Goal: Use online tool/utility: Utilize a website feature to perform a specific function

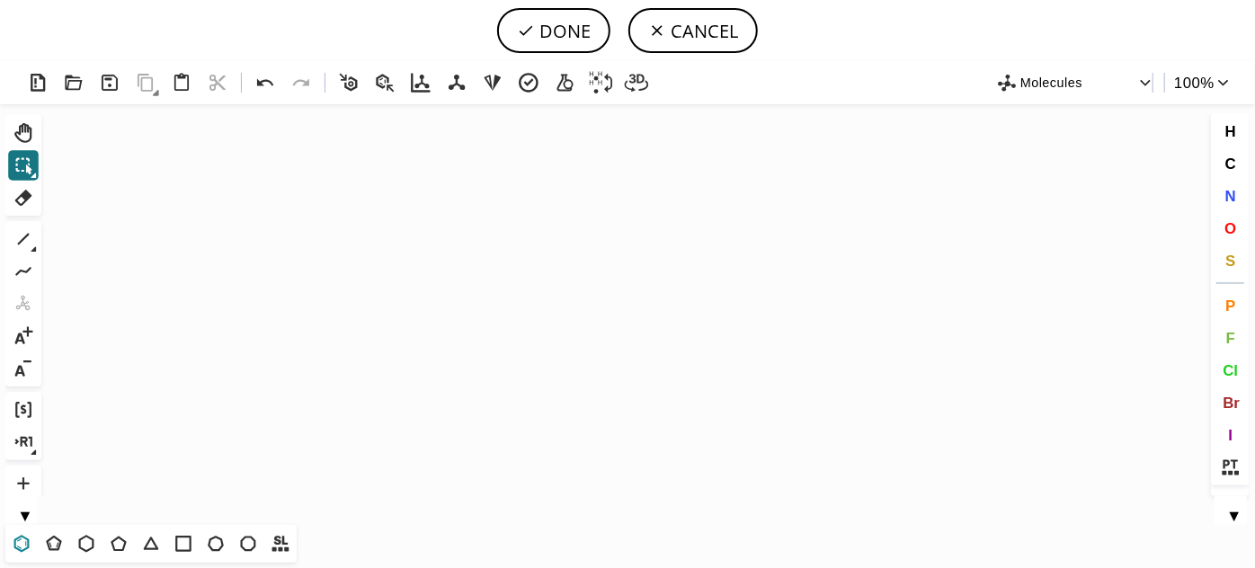
click at [18, 543] on icon at bounding box center [21, 543] width 23 height 23
click at [399, 321] on icon "Created with [PERSON_NAME] 2.3.0" at bounding box center [628, 314] width 1158 height 421
click at [14, 239] on icon at bounding box center [23, 239] width 23 height 23
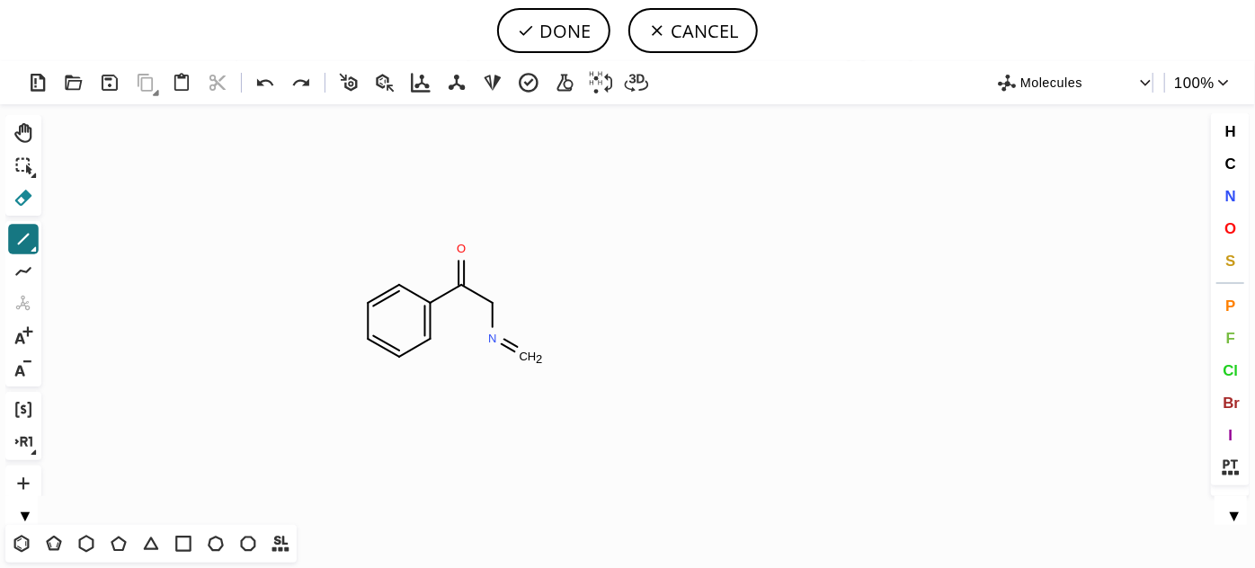
click at [20, 203] on icon at bounding box center [23, 198] width 17 height 16
click at [525, 354] on tspan "C" at bounding box center [524, 356] width 9 height 13
click at [22, 245] on icon at bounding box center [23, 239] width 23 height 23
click at [20, 210] on button "Del" at bounding box center [23, 198] width 31 height 31
click at [509, 347] on icon at bounding box center [510, 346] width 16 height 13
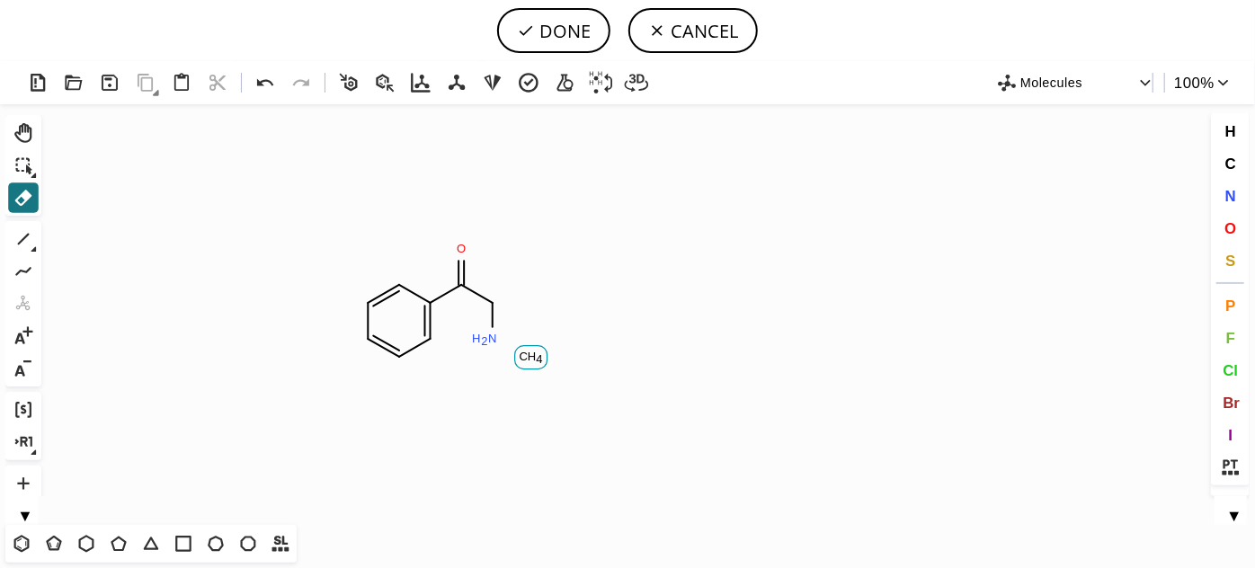
click at [528, 352] on tspan "H" at bounding box center [532, 356] width 9 height 13
click at [23, 237] on icon at bounding box center [24, 240] width 12 height 12
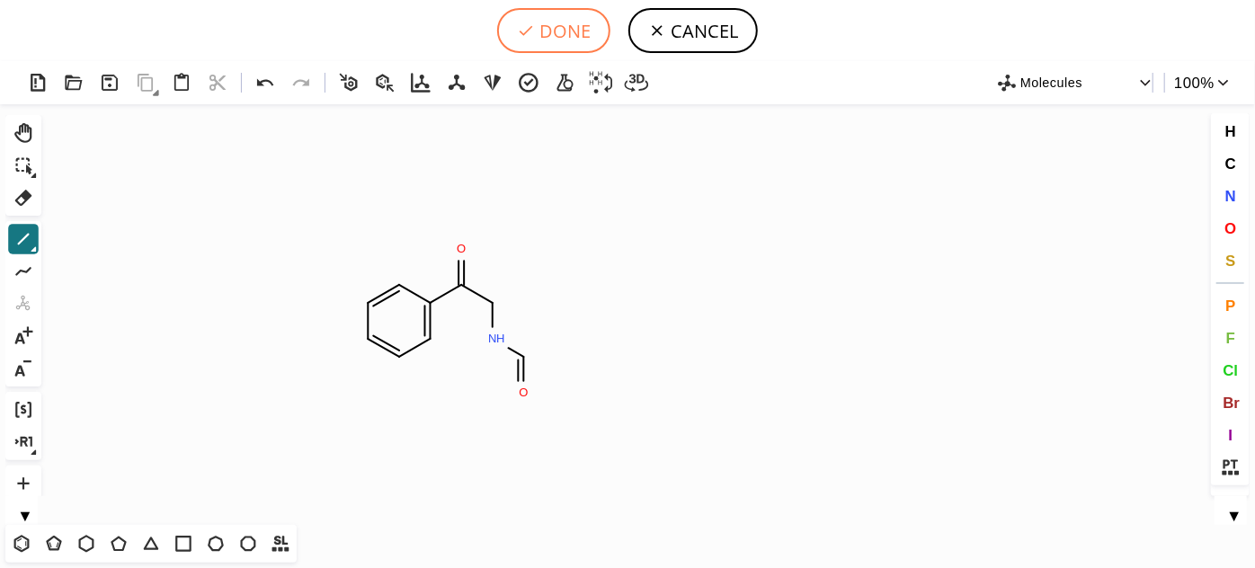
click at [544, 38] on button "DONE" at bounding box center [553, 30] width 113 height 45
type input "C1C=CC=C(C(=O)CNC=O)C=1"
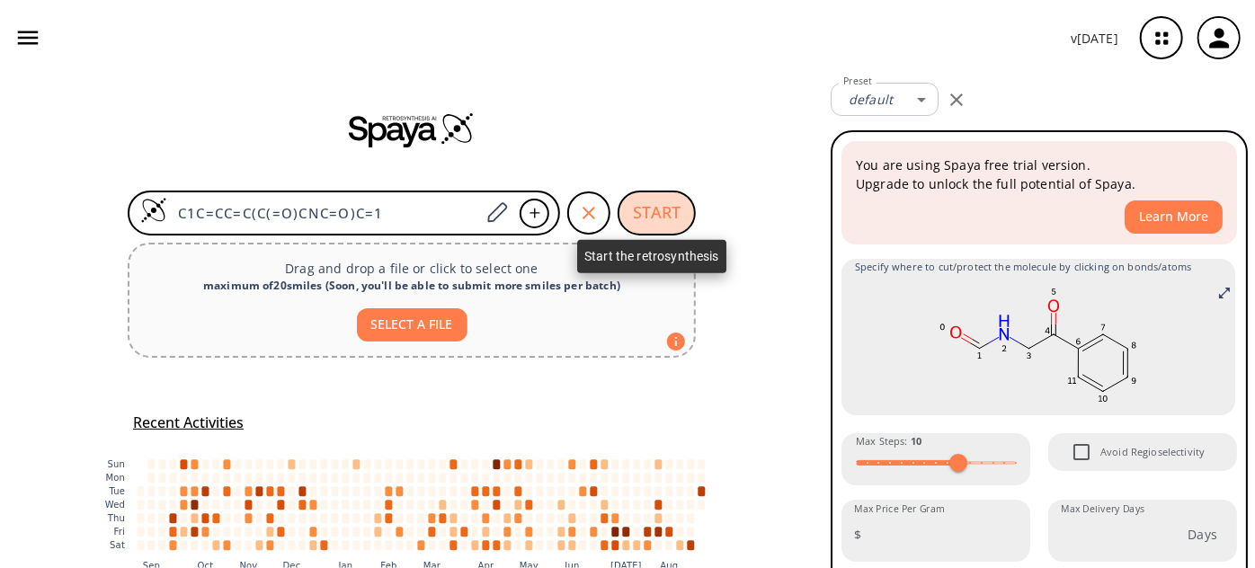
click at [629, 201] on button "START" at bounding box center [657, 213] width 78 height 45
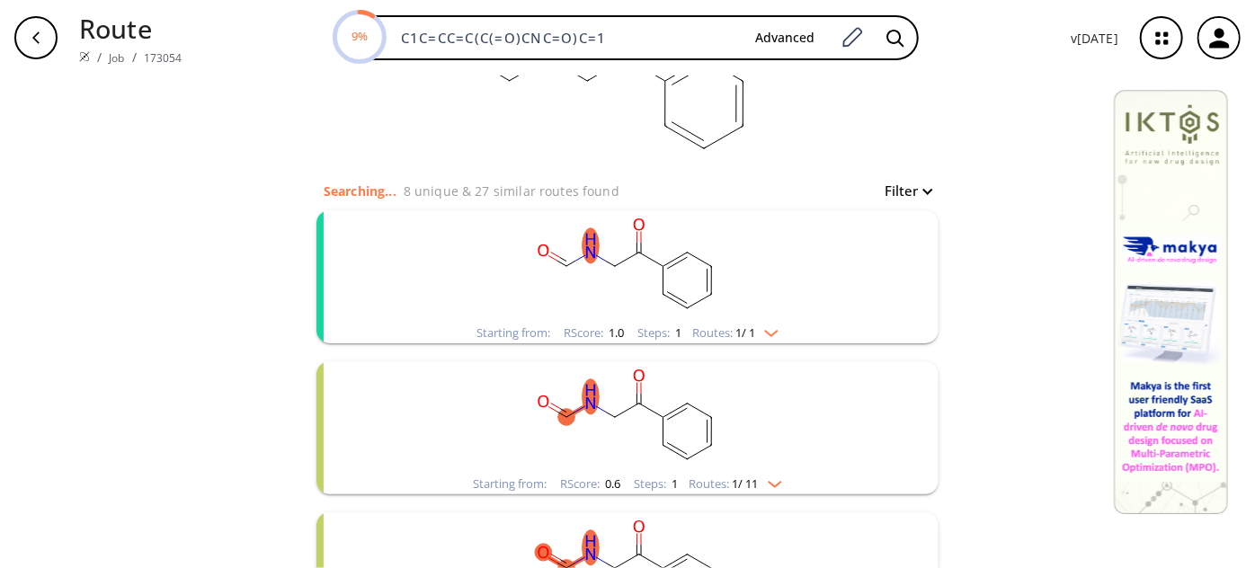
scroll to position [163, 0]
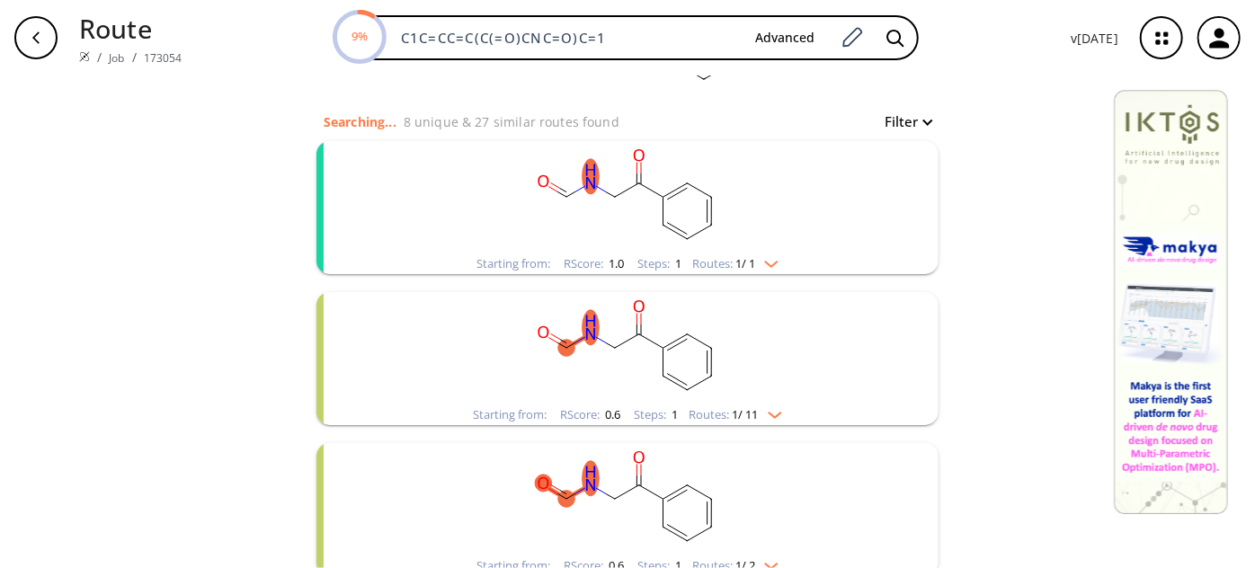
click at [616, 148] on rect "clusters" at bounding box center [628, 197] width 468 height 112
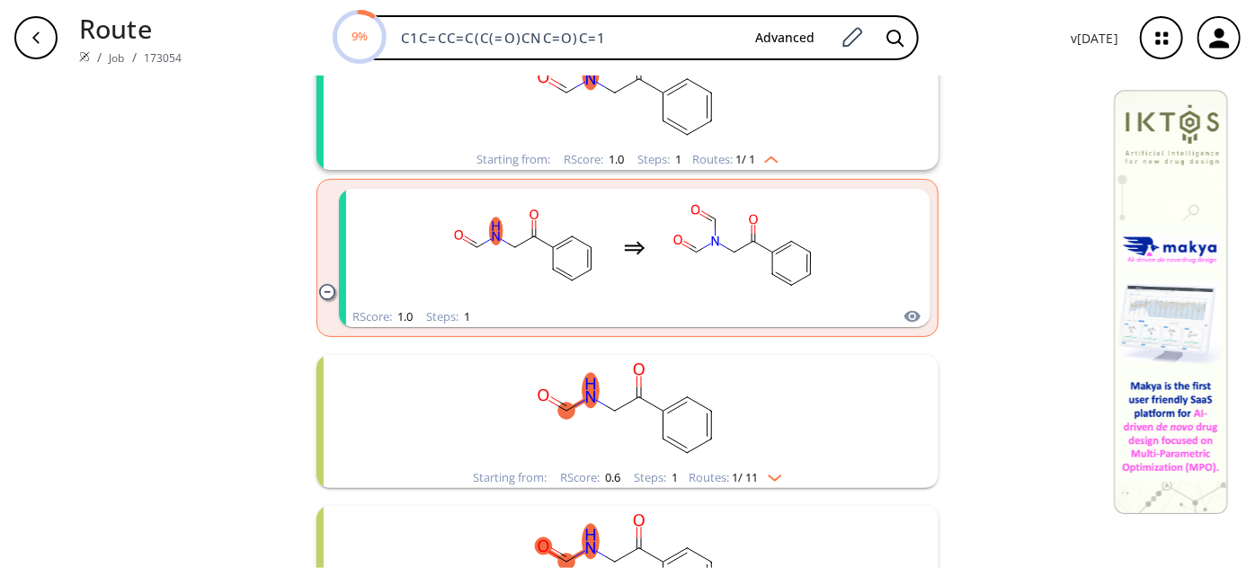
scroll to position [326, 0]
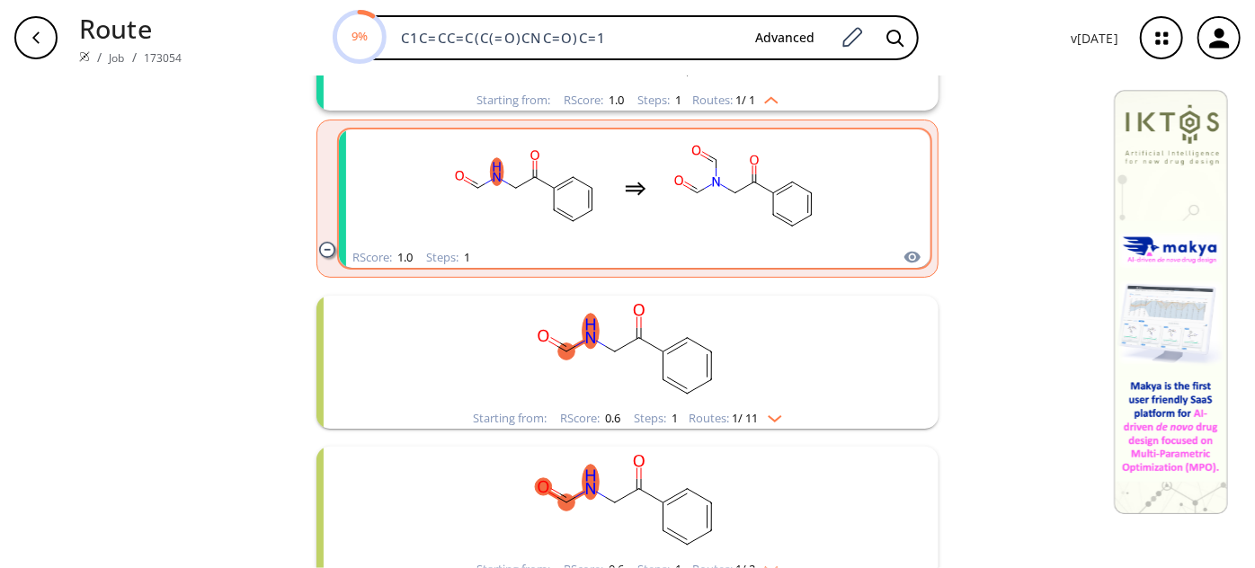
click at [678, 186] on rect "clusters" at bounding box center [746, 188] width 162 height 112
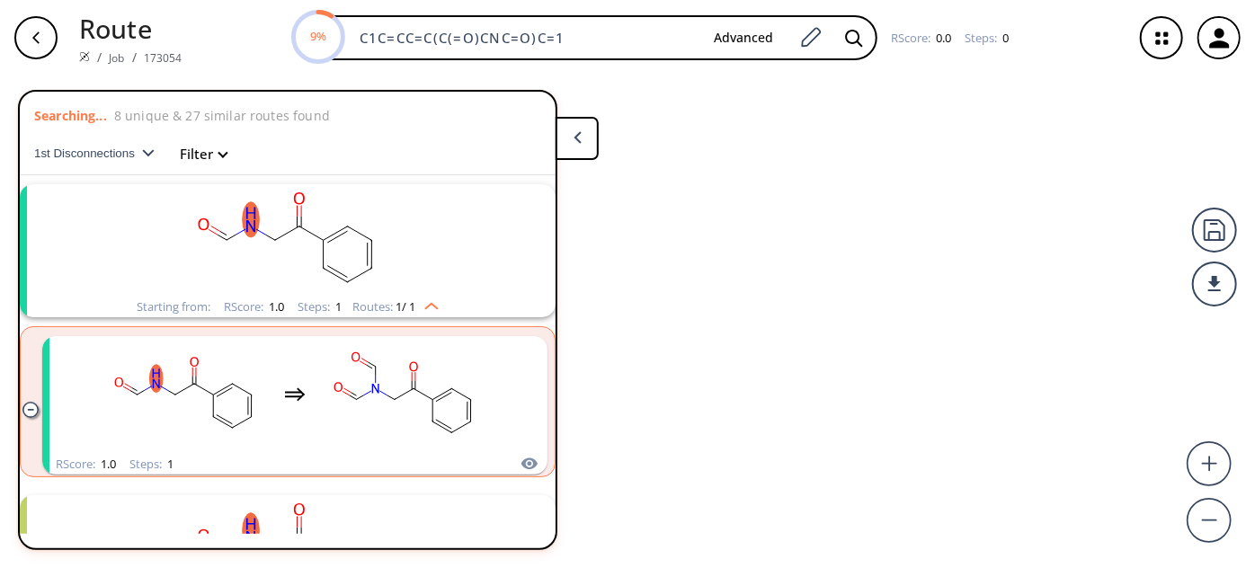
scroll to position [40, 0]
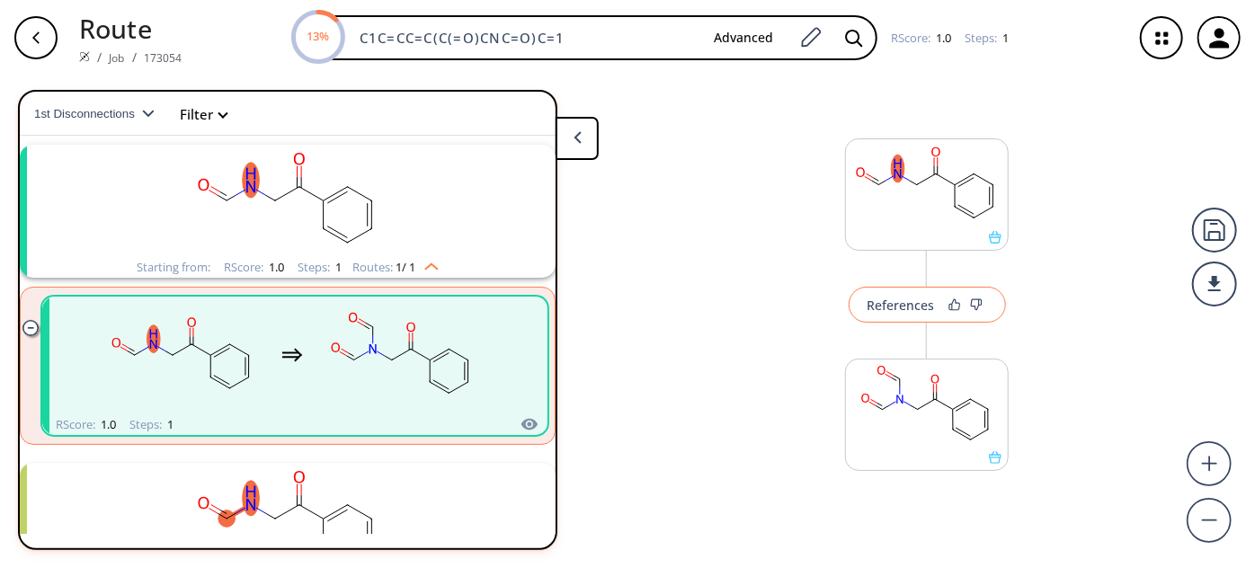
click at [906, 299] on div "References" at bounding box center [901, 305] width 67 height 12
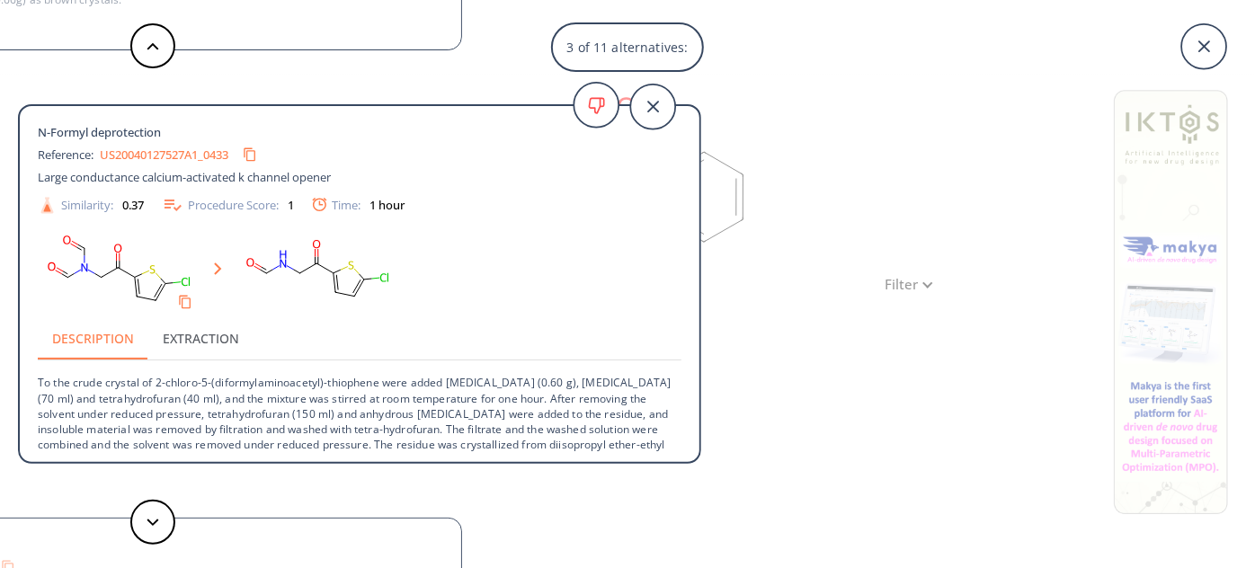
click at [945, 155] on div "3 of 11 alternatives: [PERSON_NAME], [PERSON_NAME], Hu Synthesis, 1990 , # 7 p.…" at bounding box center [627, 284] width 1255 height 568
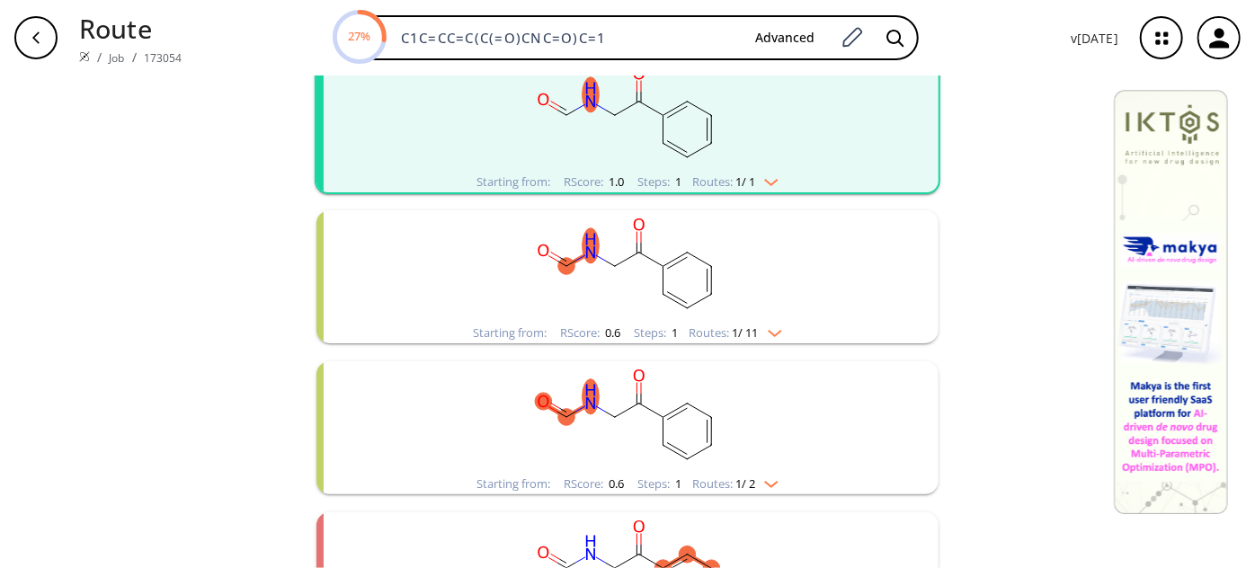
scroll to position [326, 0]
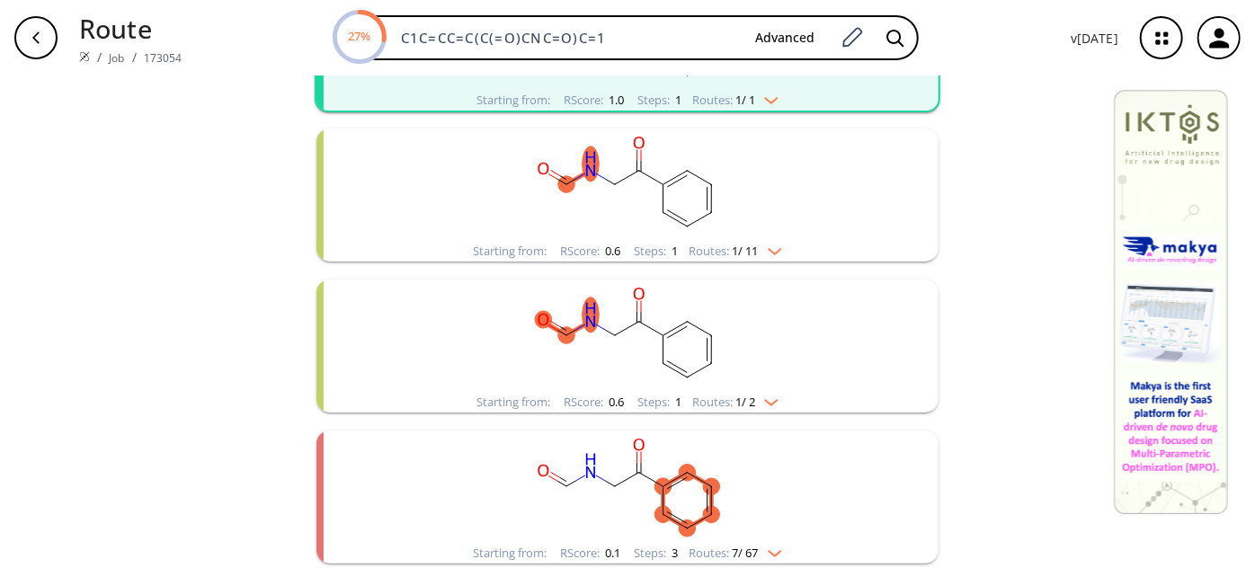
click at [672, 174] on rect "clusters" at bounding box center [628, 185] width 468 height 112
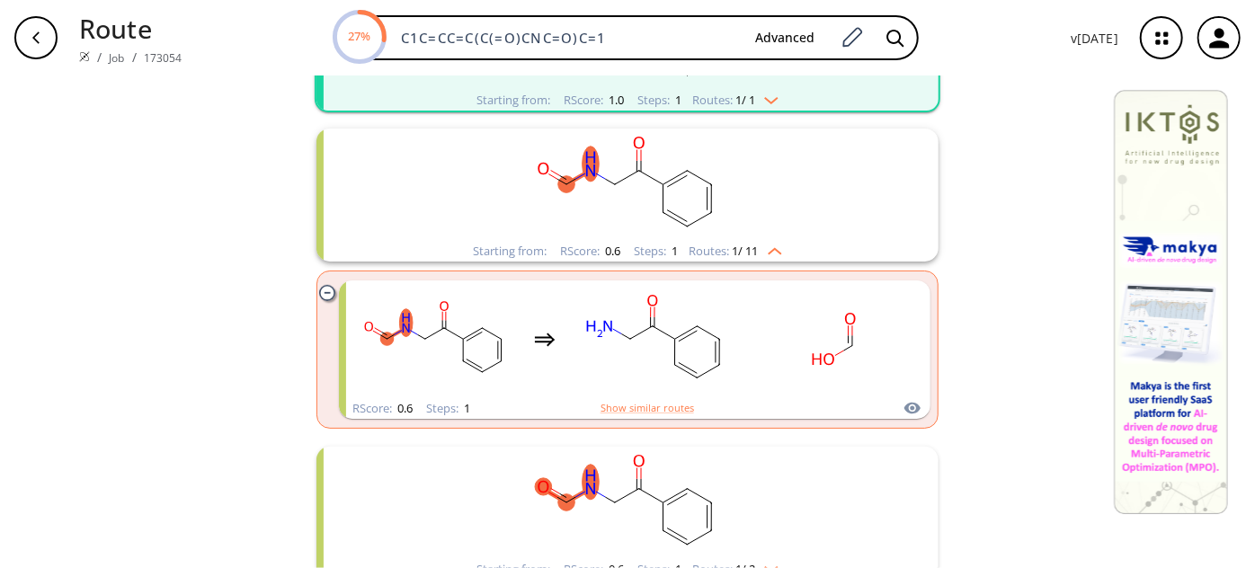
scroll to position [490, 0]
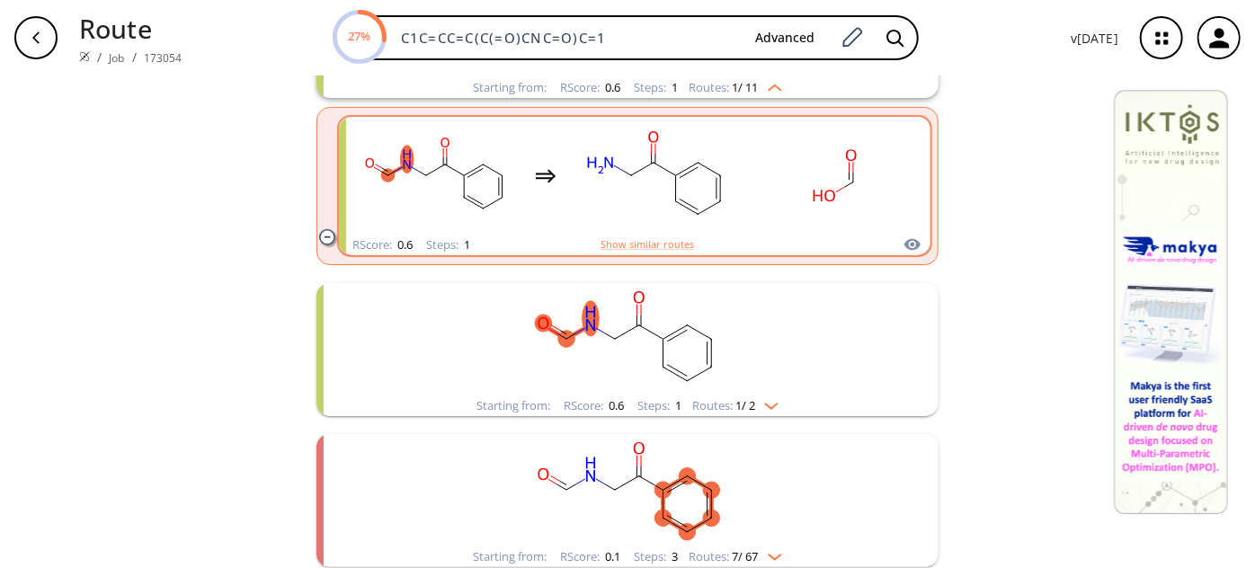
click at [722, 165] on rect "clusters" at bounding box center [656, 176] width 162 height 112
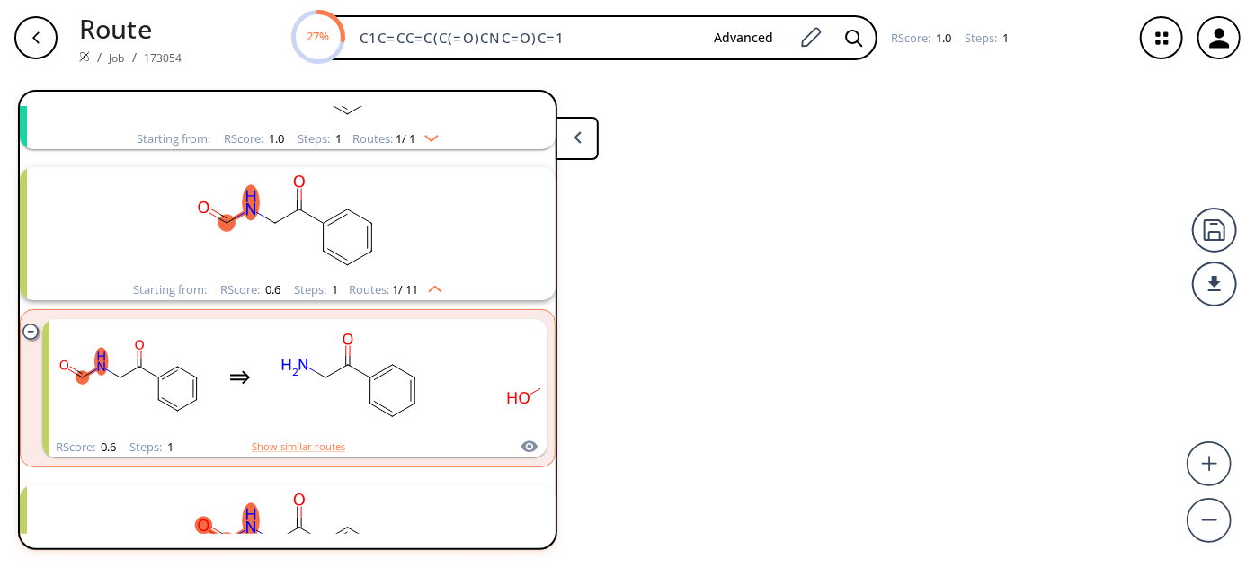
scroll to position [191, 0]
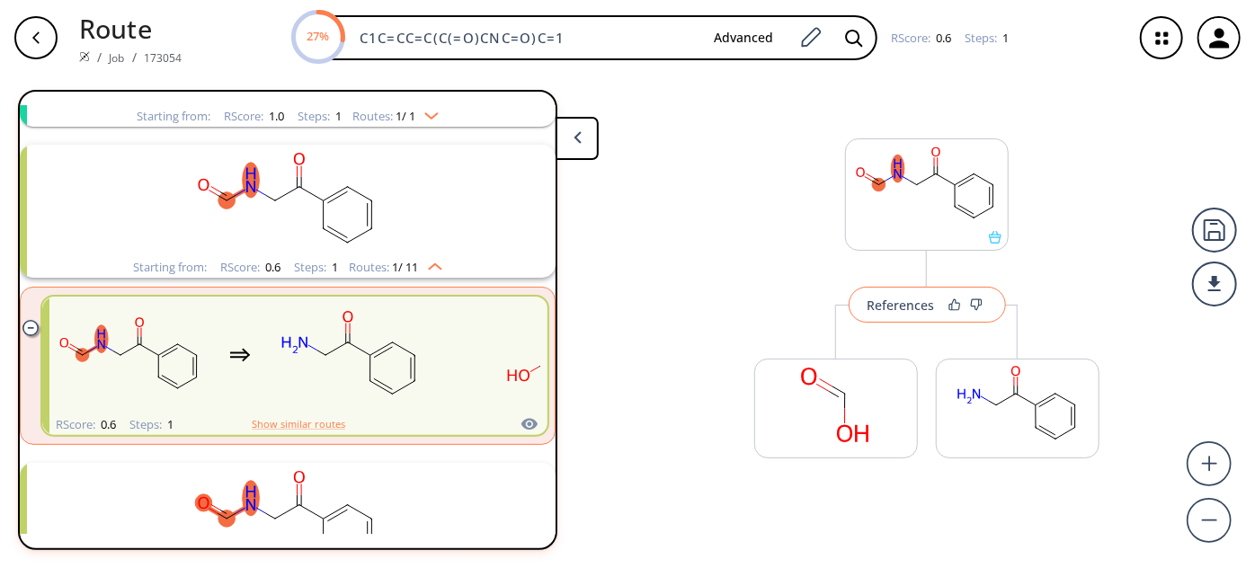
click at [888, 309] on div "References" at bounding box center [901, 305] width 67 height 12
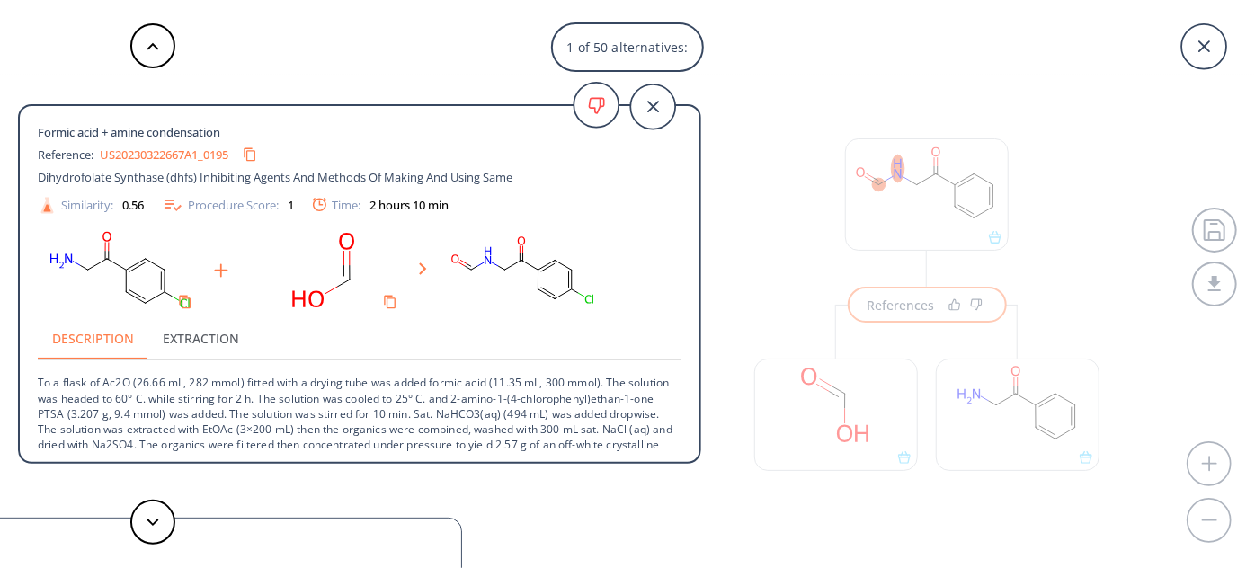
click at [116, 157] on link "US20230322667A1_0195" at bounding box center [164, 155] width 129 height 12
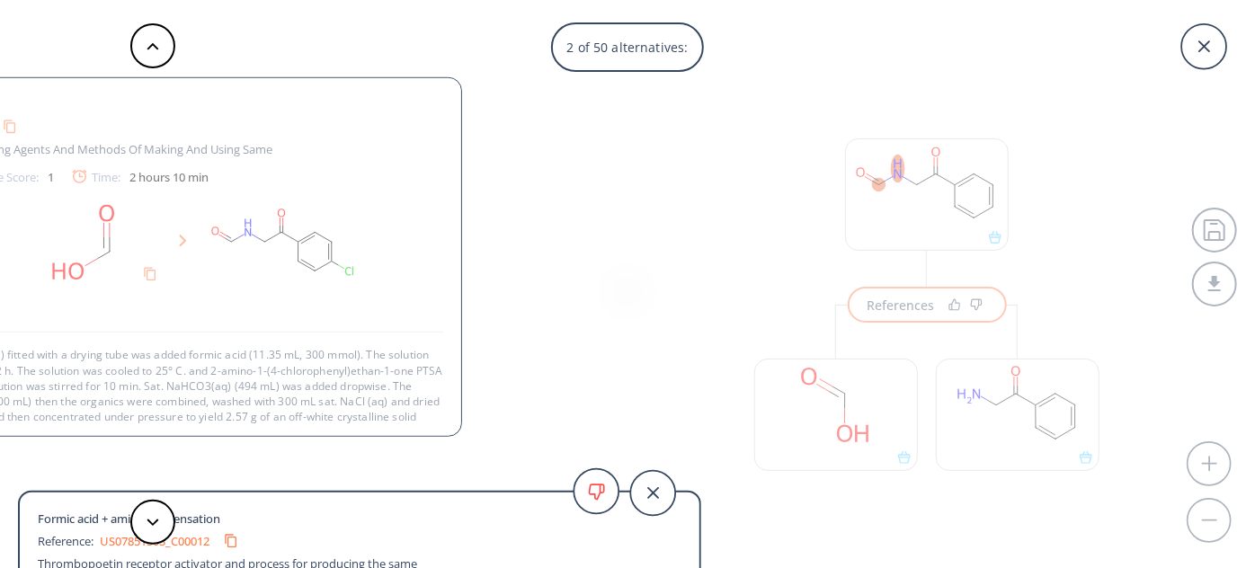
scroll to position [33, 0]
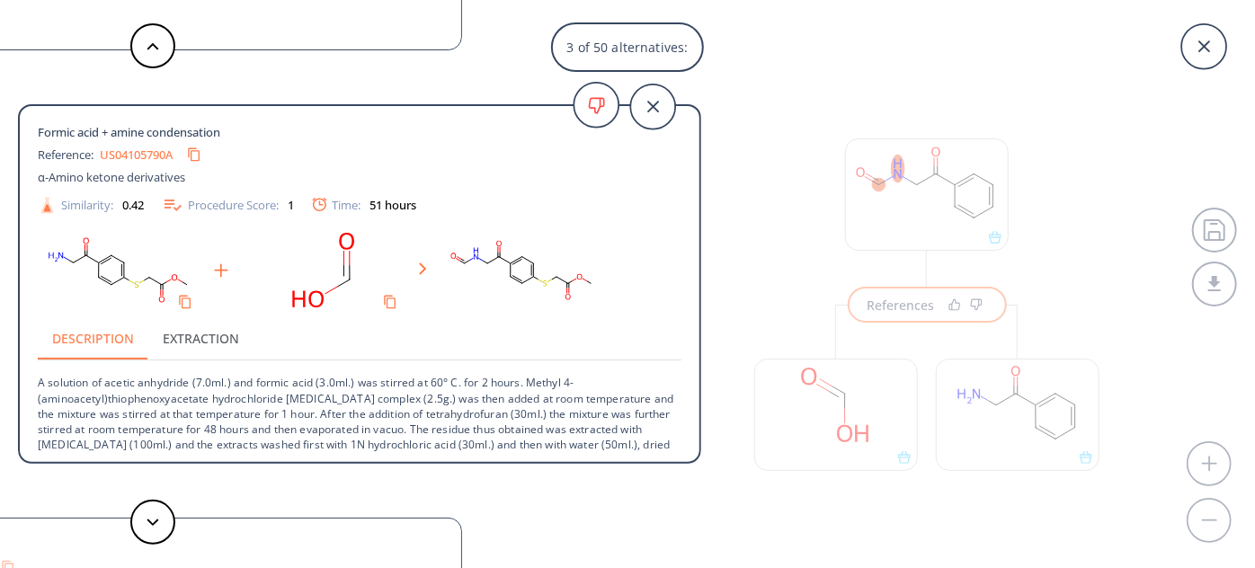
click at [276, 261] on rect at bounding box center [324, 271] width 162 height 92
click at [147, 58] on button at bounding box center [152, 45] width 45 height 45
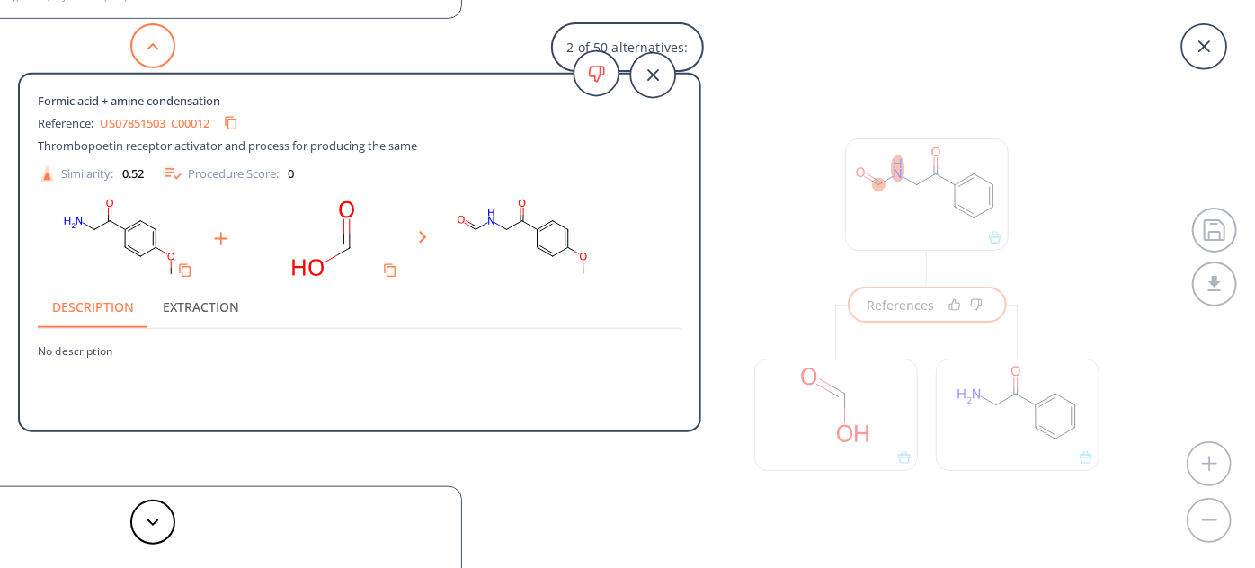
click at [147, 58] on button at bounding box center [152, 45] width 45 height 45
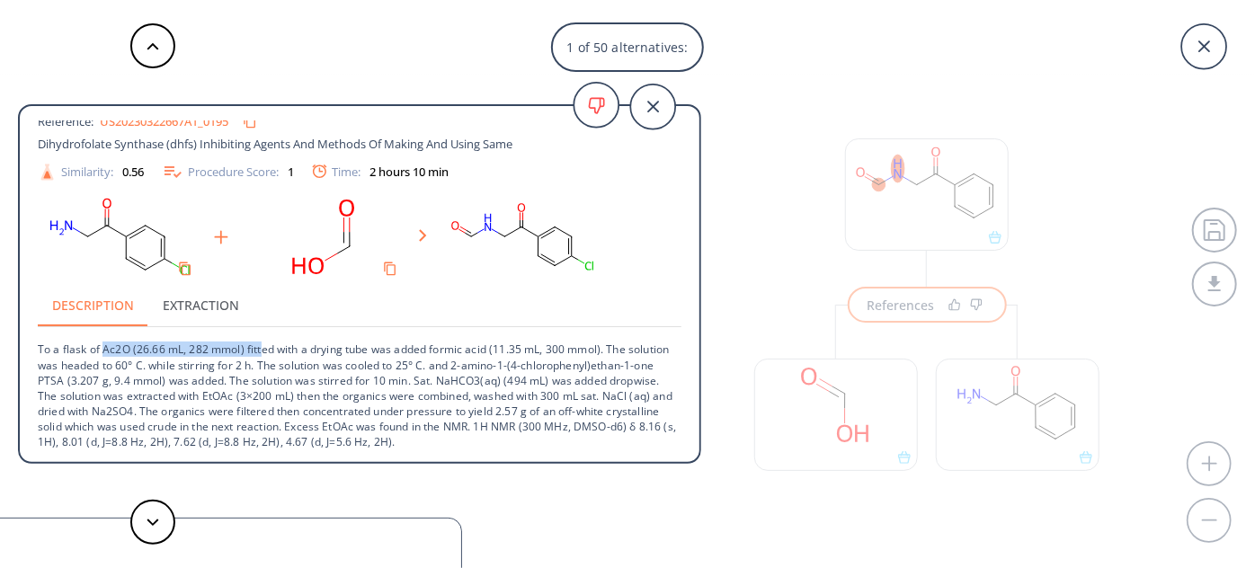
drag, startPoint x: 102, startPoint y: 354, endPoint x: 261, endPoint y: 352, distance: 159.2
click at [261, 352] on p "To a flask of Ac2O (26.66 mL, 282 mmol) fitted with a drying tube was added for…" at bounding box center [360, 388] width 644 height 122
copy p "Ac2O (26.66 mL, 282 mmol) fitt"
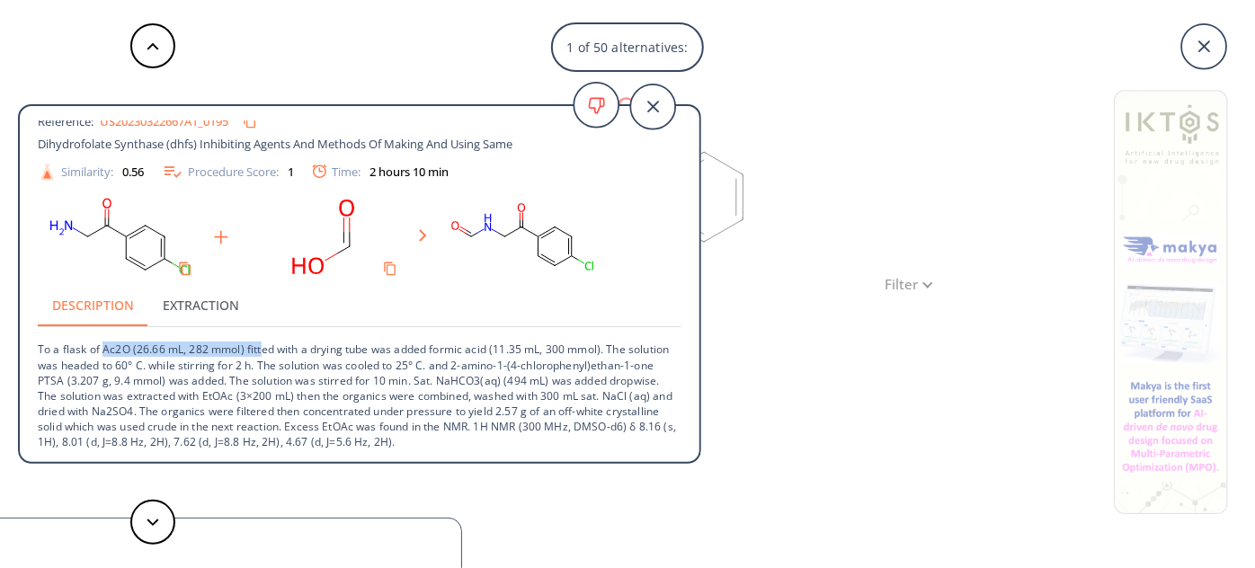
click at [869, 136] on div "1 of 50 alternatives: Formic acid + amine condensation Reference: US20230322667…" at bounding box center [627, 284] width 1255 height 568
